Goal: Task Accomplishment & Management: Complete application form

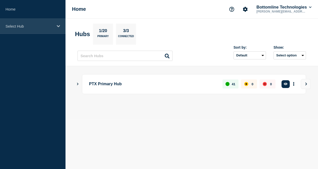
click at [43, 27] on p "Select Hub" at bounding box center [30, 26] width 48 height 4
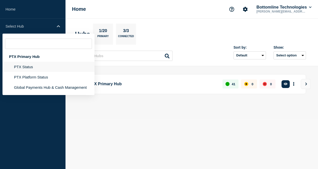
click at [42, 67] on li "PTX Status" at bounding box center [49, 67] width 92 height 10
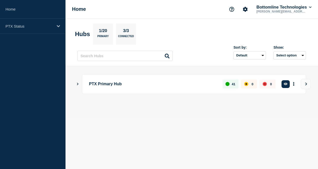
click at [42, 67] on li "PTX Status" at bounding box center [49, 64] width 92 height 10
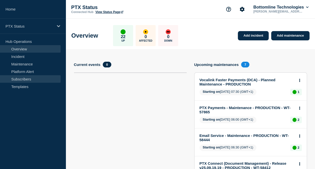
click at [40, 81] on link "Subscribers" at bounding box center [30, 79] width 61 height 8
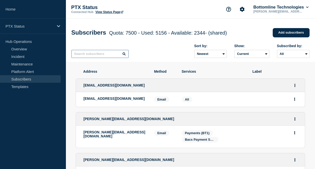
click at [107, 56] on input "text" at bounding box center [99, 54] width 57 height 8
paste input "[EMAIL_ADDRESS][DOMAIN_NAME]"
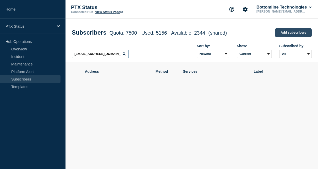
type input "[EMAIL_ADDRESS][DOMAIN_NAME]"
click at [282, 30] on link "Add subscribers" at bounding box center [293, 32] width 37 height 9
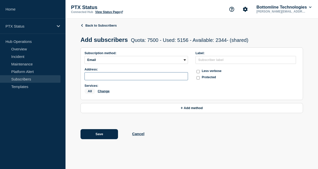
click at [154, 77] on input "subscription-address" at bounding box center [137, 76] width 104 height 8
paste input "[EMAIL_ADDRESS][DOMAIN_NAME]"
type input "[EMAIL_ADDRESS][DOMAIN_NAME]"
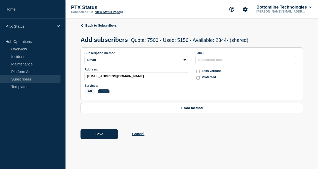
click at [106, 92] on button "Change" at bounding box center [104, 91] width 12 height 4
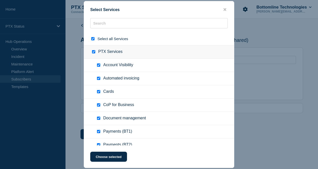
click at [93, 37] on input "select all checkbox" at bounding box center [92, 38] width 3 height 3
checkbox input "false"
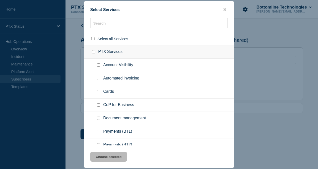
checkbox input "false"
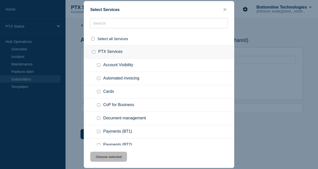
checkbox input "false"
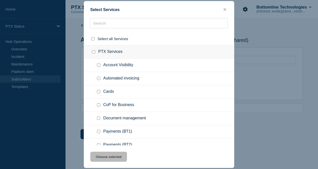
checkbox input "false"
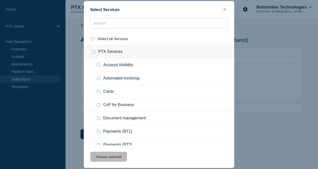
checkbox input "false"
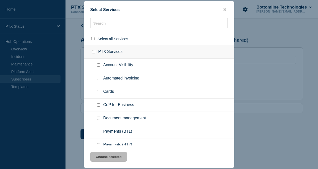
checkbox input "false"
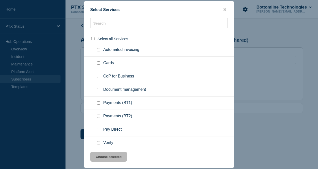
scroll to position [29, 0]
click at [99, 103] on input "Payments (BT1) checkbox" at bounding box center [98, 102] width 3 height 3
checkbox input "true"
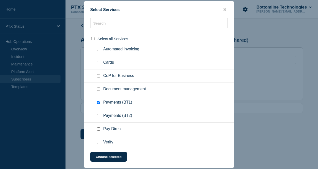
click at [100, 74] on input "CoP for Business checkbox" at bounding box center [98, 75] width 3 height 3
checkbox input "true"
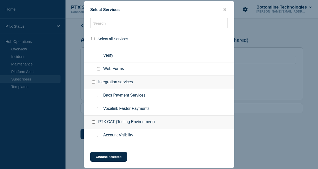
scroll to position [124, 0]
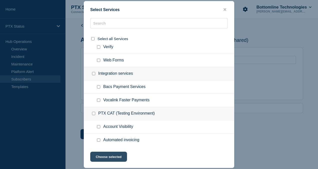
click at [111, 158] on button "Choose selected" at bounding box center [108, 156] width 37 height 10
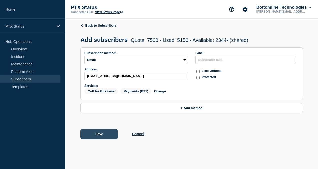
click at [106, 135] on button "Save" at bounding box center [100, 134] width 38 height 10
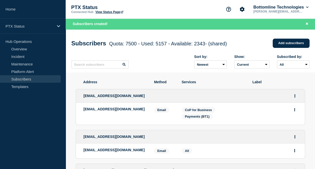
drag, startPoint x: 281, startPoint y: 42, endPoint x: 269, endPoint y: 35, distance: 13.2
click at [269, 35] on div "Subscribers Quota: 7500 - Used: 5157 - Available: 2343 - (shared) Quota Used Av…" at bounding box center [190, 50] width 249 height 43
click at [284, 43] on link "Add subscribers" at bounding box center [290, 43] width 37 height 9
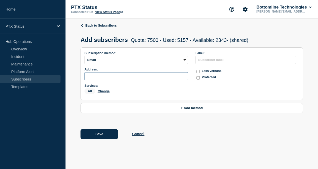
click at [135, 76] on input "subscription-address" at bounding box center [137, 76] width 104 height 8
paste input "[EMAIL_ADDRESS][DOMAIN_NAME]"
type input "[EMAIL_ADDRESS][DOMAIN_NAME]"
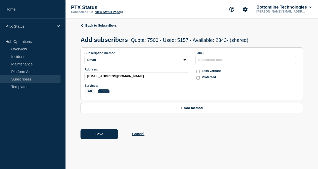
click at [105, 92] on button "Change" at bounding box center [104, 91] width 12 height 4
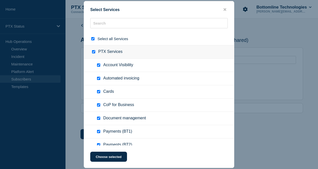
click at [92, 40] on input "select all checkbox" at bounding box center [92, 38] width 3 height 3
checkbox input "false"
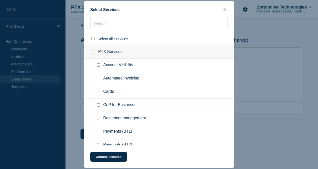
checkbox input "false"
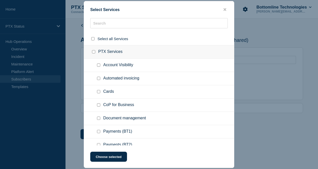
checkbox input "false"
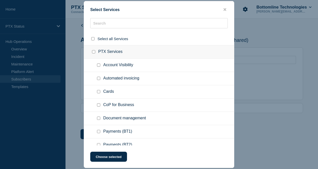
checkbox input "false"
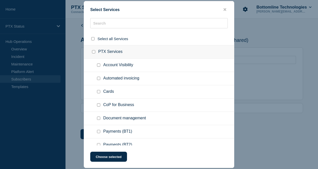
checkbox input "false"
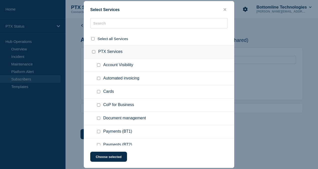
checkbox input "false"
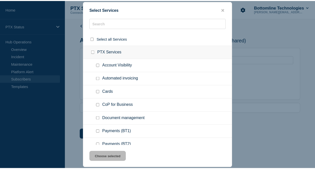
scroll to position [18, 0]
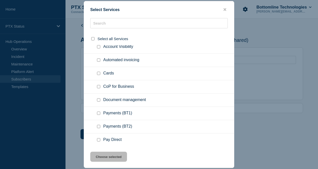
click at [101, 113] on div at bounding box center [99, 113] width 7 height 5
click at [100, 113] on input "Payments (BT1) checkbox" at bounding box center [98, 112] width 3 height 3
checkbox input "true"
click at [99, 86] on input "CoP for Business checkbox" at bounding box center [98, 86] width 3 height 3
checkbox input "true"
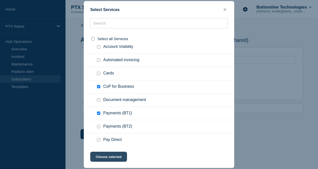
click at [106, 156] on button "Choose selected" at bounding box center [108, 156] width 37 height 10
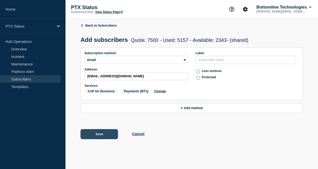
click at [110, 134] on button "Save" at bounding box center [100, 134] width 38 height 10
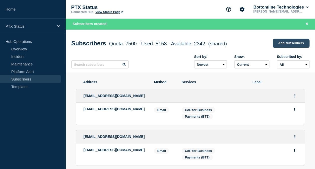
click at [289, 46] on link "Add subscribers" at bounding box center [290, 43] width 37 height 9
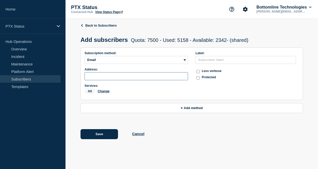
click at [119, 78] on input "subscription-address" at bounding box center [137, 76] width 104 height 8
paste input "[EMAIL_ADDRESS][DOMAIN_NAME]"
type input "[EMAIL_ADDRESS][DOMAIN_NAME]"
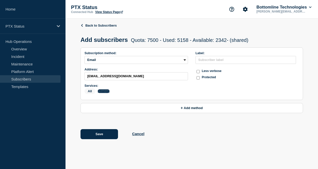
click at [104, 92] on button "Change" at bounding box center [104, 91] width 12 height 4
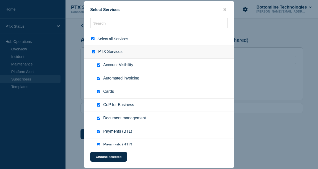
click at [94, 38] on input "select all checkbox" at bounding box center [92, 38] width 3 height 3
checkbox input "false"
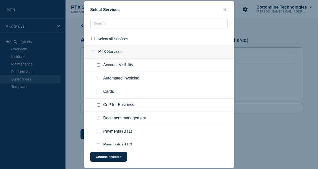
checkbox input "false"
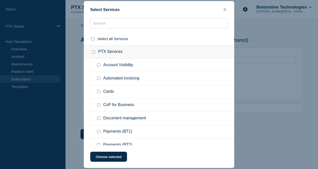
checkbox input "false"
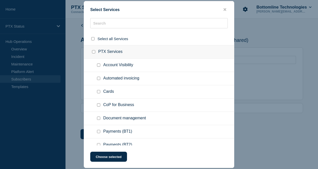
checkbox input "false"
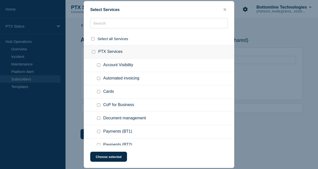
checkbox input "false"
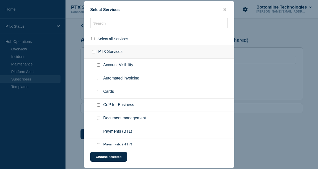
checkbox input "false"
click at [98, 130] on input "Payments (BT1) checkbox" at bounding box center [98, 131] width 3 height 3
checkbox input "true"
click at [99, 104] on input "CoP for Business checkbox" at bounding box center [98, 104] width 3 height 3
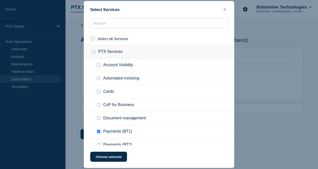
checkbox input "true"
click at [108, 159] on button "Choose selected" at bounding box center [108, 156] width 37 height 10
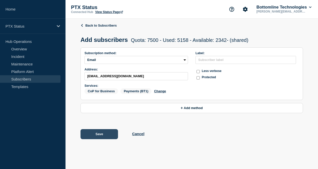
click at [104, 138] on button "Save" at bounding box center [100, 134] width 38 height 10
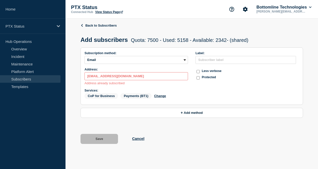
click at [1, 92] on li "Hub Operations Overview Incident Maintenance Platform Alert Subscribers Templat…" at bounding box center [33, 66] width 66 height 56
click at [140, 79] on input "[EMAIL_ADDRESS][DOMAIN_NAME]" at bounding box center [137, 76] width 104 height 8
drag, startPoint x: 140, startPoint y: 79, endPoint x: 85, endPoint y: 77, distance: 55.3
click at [85, 77] on input "[EMAIL_ADDRESS][DOMAIN_NAME]" at bounding box center [137, 76] width 104 height 8
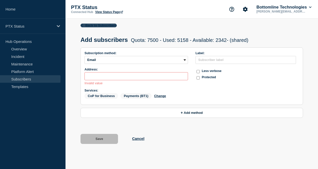
click at [81, 24] on icon at bounding box center [81, 25] width 3 height 3
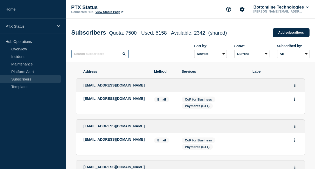
click at [104, 56] on input "text" at bounding box center [99, 54] width 57 height 8
paste input "[EMAIL_ADDRESS][DOMAIN_NAME]"
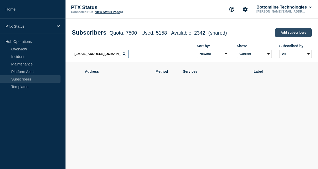
type input "[EMAIL_ADDRESS][DOMAIN_NAME]"
click at [287, 35] on link "Add subscribers" at bounding box center [293, 32] width 37 height 9
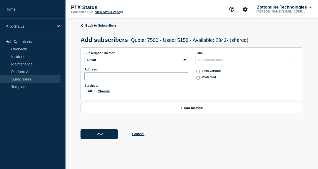
click at [105, 74] on input "subscription-address" at bounding box center [137, 76] width 104 height 8
paste input "[EMAIL_ADDRESS][DOMAIN_NAME]"
type input "[EMAIL_ADDRESS][DOMAIN_NAME]"
click at [101, 91] on div "All Change" at bounding box center [137, 92] width 104 height 8
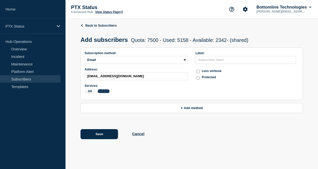
click at [103, 92] on button "Change" at bounding box center [104, 91] width 12 height 4
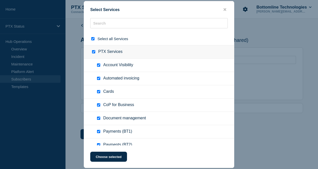
click at [94, 37] on input "select all checkbox" at bounding box center [92, 38] width 3 height 3
checkbox input "false"
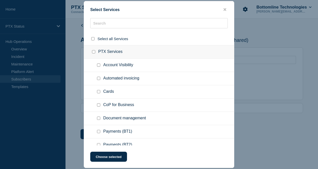
checkbox input "false"
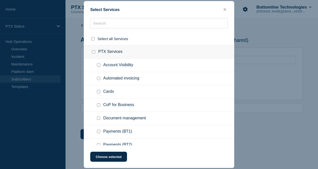
checkbox input "false"
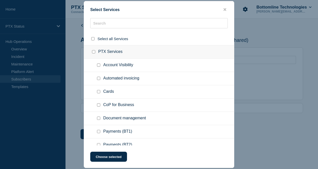
checkbox input "false"
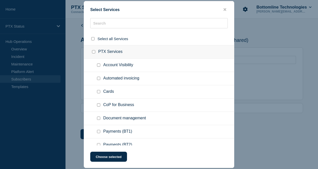
checkbox input "false"
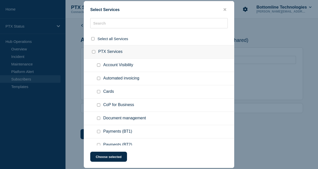
checkbox input "false"
click at [99, 105] on input "CoP for Business checkbox" at bounding box center [98, 104] width 3 height 3
checkbox input "true"
click at [98, 131] on input "Payments (BT1) checkbox" at bounding box center [98, 131] width 3 height 3
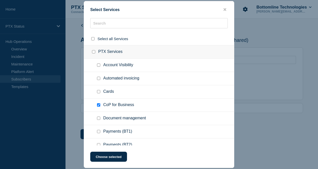
checkbox input "true"
click at [104, 157] on button "Choose selected" at bounding box center [108, 156] width 37 height 10
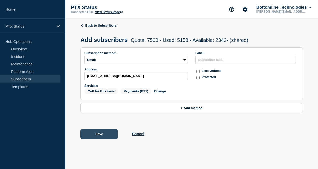
click at [106, 132] on button "Save" at bounding box center [100, 134] width 38 height 10
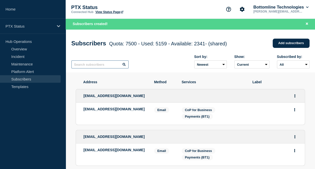
click at [94, 66] on input "text" at bounding box center [99, 64] width 57 height 8
paste input "[EMAIL_ADDRESS][DOMAIN_NAME]"
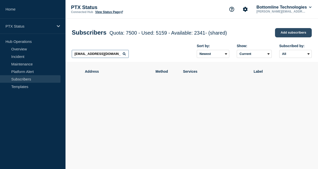
type input "[EMAIL_ADDRESS][DOMAIN_NAME]"
click at [289, 30] on link "Add subscribers" at bounding box center [293, 32] width 37 height 9
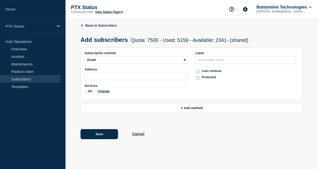
click at [165, 71] on label "Address:" at bounding box center [137, 70] width 104 height 4
click at [160, 75] on input "subscription-address" at bounding box center [137, 76] width 104 height 8
paste input "[EMAIL_ADDRESS][DOMAIN_NAME]"
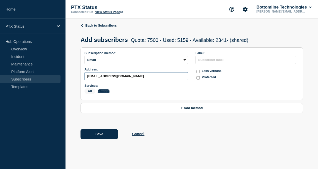
type input "[EMAIL_ADDRESS][DOMAIN_NAME]"
click at [106, 92] on button "Change" at bounding box center [104, 91] width 12 height 4
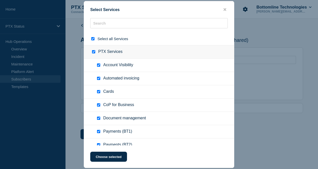
click at [95, 38] on div at bounding box center [93, 38] width 7 height 5
click at [92, 39] on input "select all checkbox" at bounding box center [92, 38] width 3 height 3
checkbox input "false"
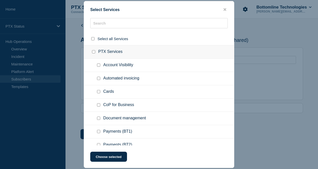
checkbox input "false"
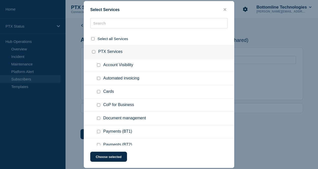
checkbox input "false"
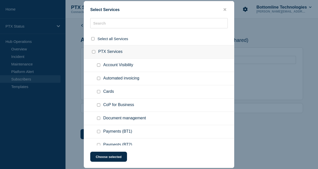
checkbox input "false"
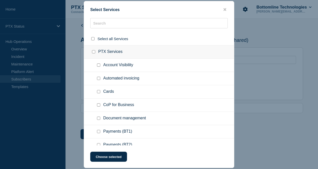
checkbox input "false"
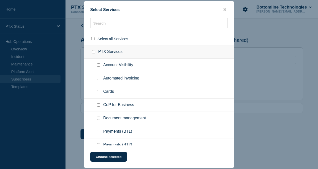
checkbox input "false"
click at [99, 104] on input "CoP for Business checkbox" at bounding box center [98, 104] width 3 height 3
checkbox input "true"
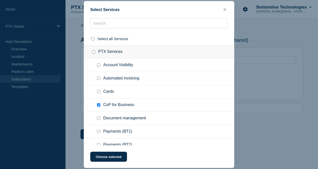
click at [99, 132] on input "Payments (BT1) checkbox" at bounding box center [98, 131] width 3 height 3
checkbox input "true"
click at [101, 154] on button "Choose selected" at bounding box center [108, 156] width 37 height 10
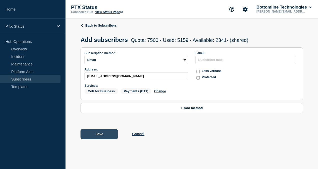
click at [99, 132] on button "Save" at bounding box center [100, 134] width 38 height 10
